Goal: Transaction & Acquisition: Purchase product/service

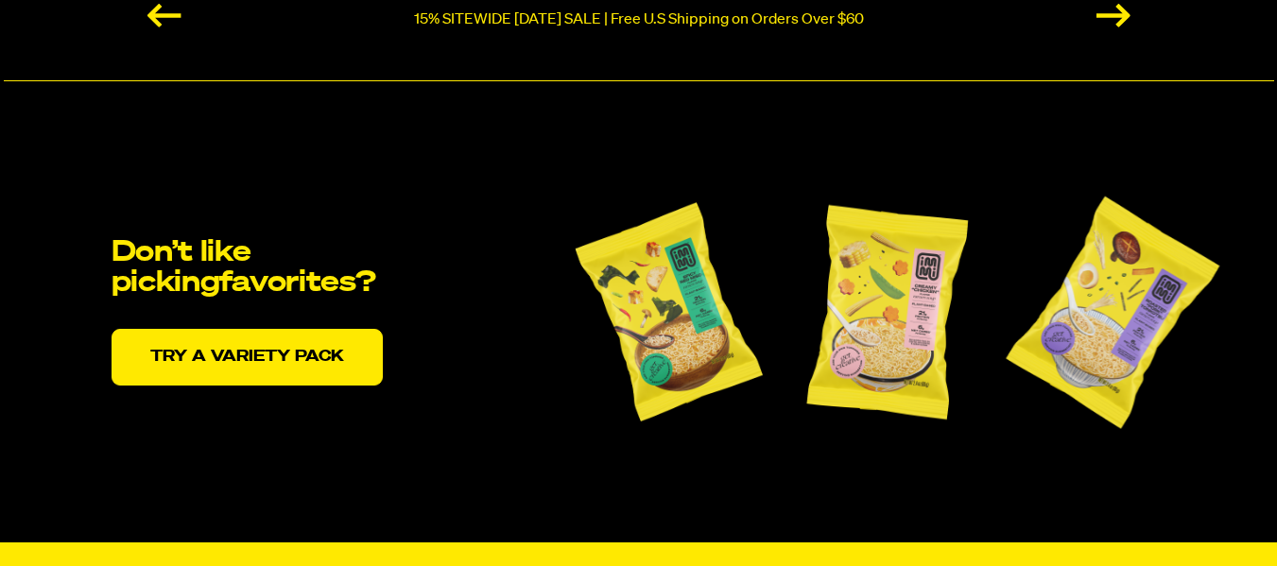
scroll to position [4645, 0]
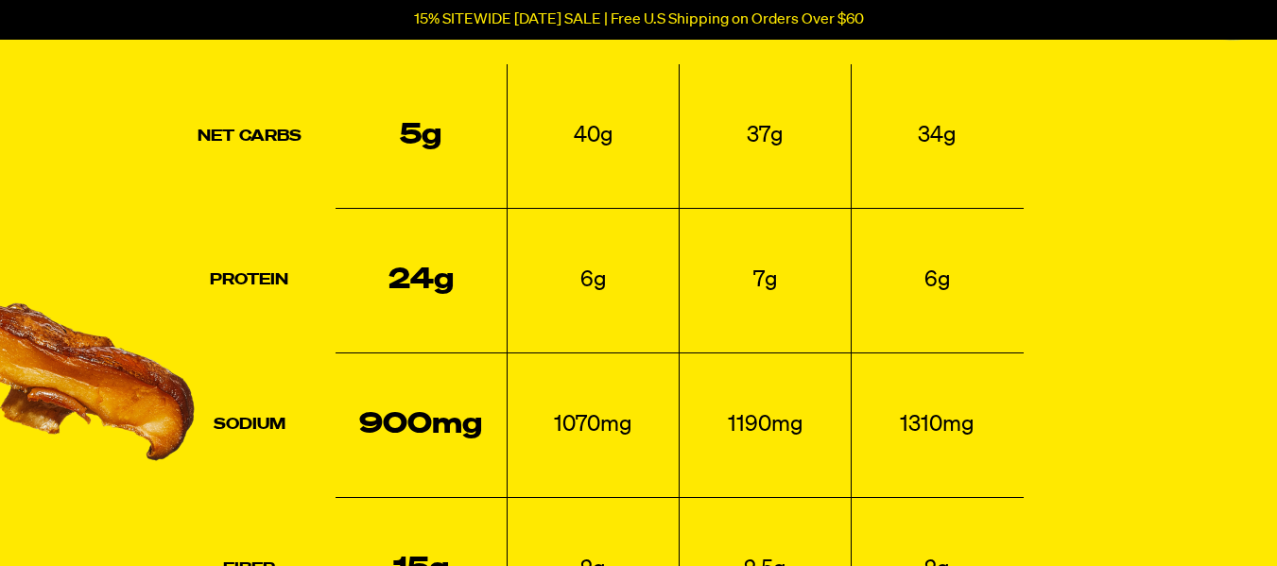
click at [1276, 305] on html "Accessibility Screen-Reader Guide, Feedback, and Issue Reporting | New window 1…" at bounding box center [638, 16] width 1277 height 9323
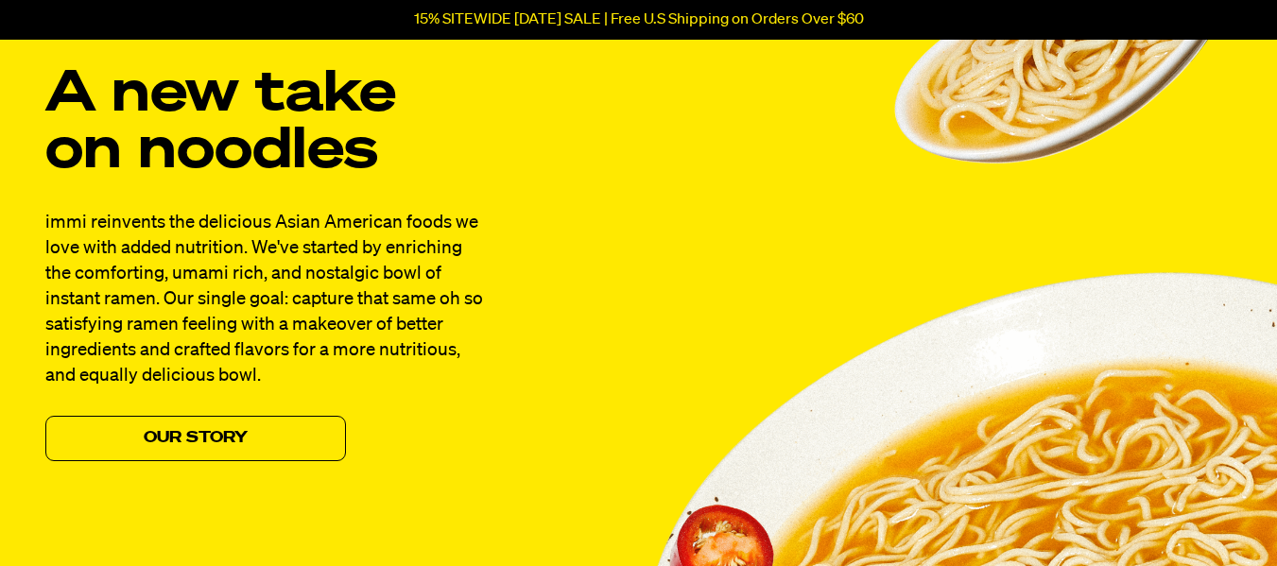
scroll to position [0, 0]
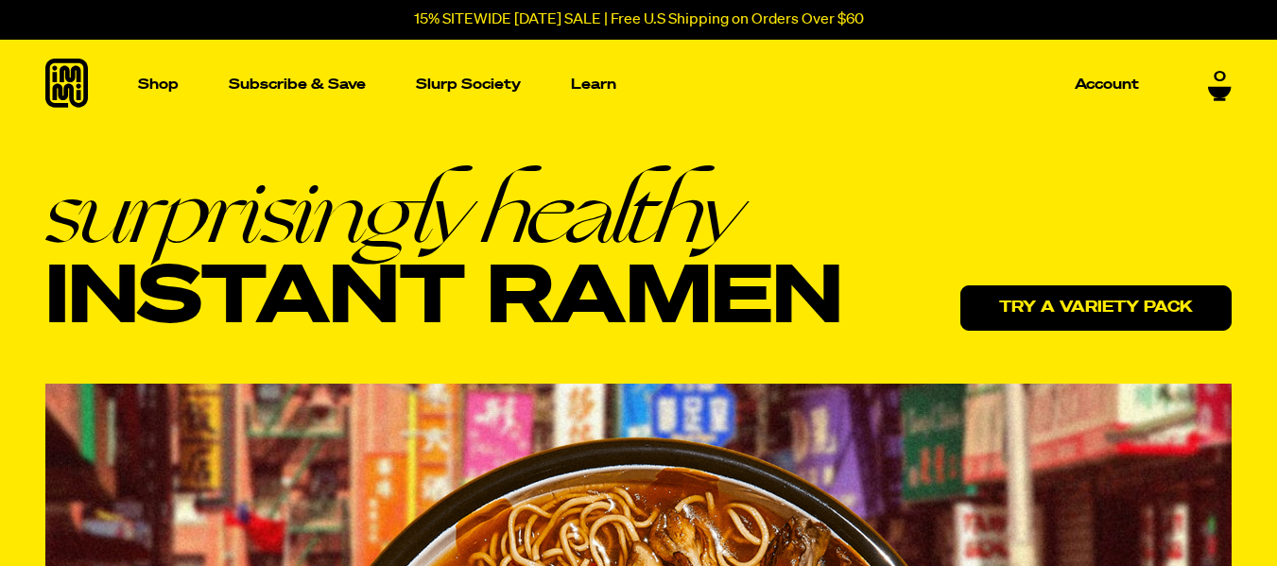
click at [1063, 303] on link "Try a variety pack" at bounding box center [1095, 307] width 271 height 45
